Goal: Find specific page/section: Find specific page/section

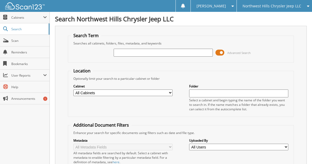
click at [128, 53] on input "text" at bounding box center [163, 53] width 99 height 8
type input "Y"
type input "CHU"
click at [139, 55] on input "CHU" at bounding box center [163, 53] width 99 height 8
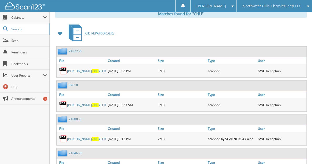
scroll to position [221, 0]
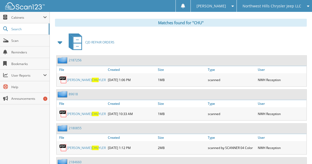
click at [63, 46] on span at bounding box center [60, 42] width 7 height 9
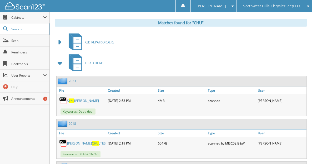
click at [60, 67] on span at bounding box center [60, 62] width 7 height 9
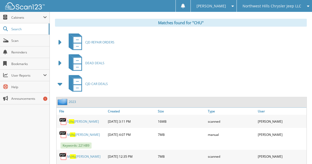
click at [61, 85] on span at bounding box center [60, 83] width 7 height 9
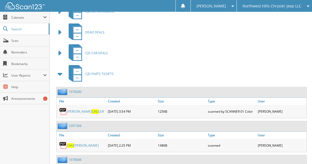
scroll to position [276, 0]
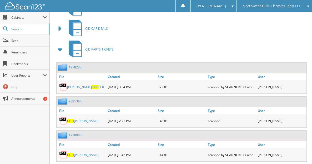
click at [62, 52] on span at bounding box center [60, 49] width 7 height 9
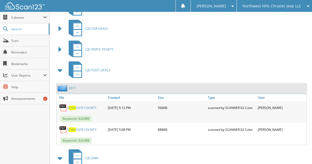
click at [60, 71] on span at bounding box center [60, 70] width 7 height 9
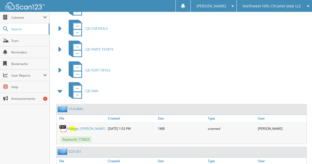
click at [60, 93] on span at bounding box center [60, 90] width 7 height 9
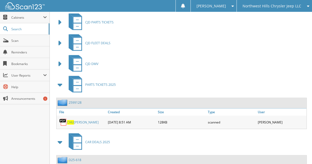
scroll to position [332, 0]
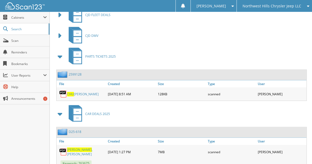
click at [60, 58] on span at bounding box center [60, 56] width 7 height 9
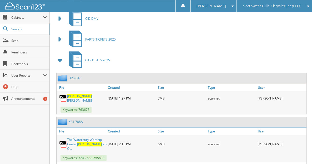
scroll to position [359, 0]
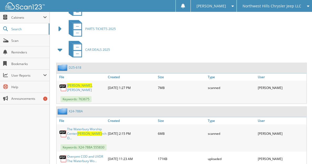
click at [79, 69] on link "D25-618" at bounding box center [75, 67] width 13 height 4
